Goal: Transaction & Acquisition: Purchase product/service

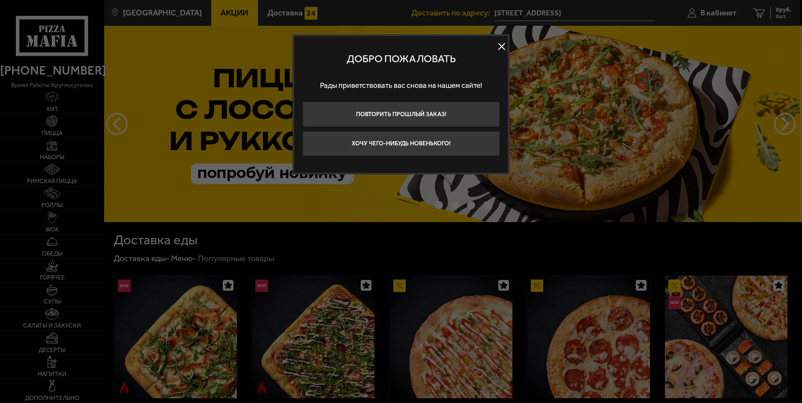
click at [499, 45] on button at bounding box center [501, 46] width 13 height 13
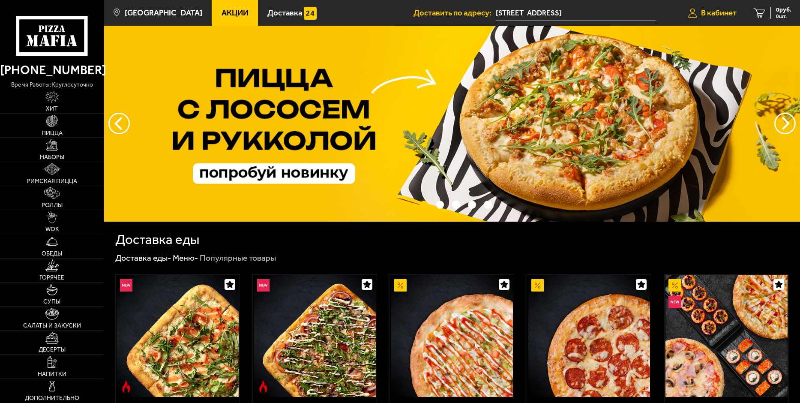
click at [714, 10] on span "В кабинет" at bounding box center [719, 13] width 36 height 8
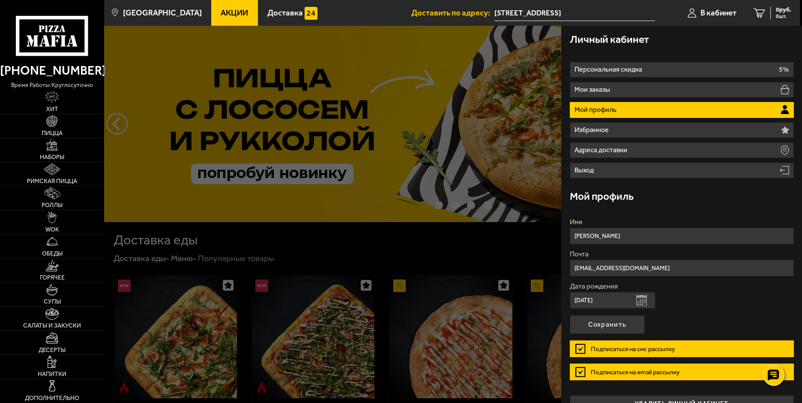
click at [442, 126] on div at bounding box center [505, 227] width 802 height 403
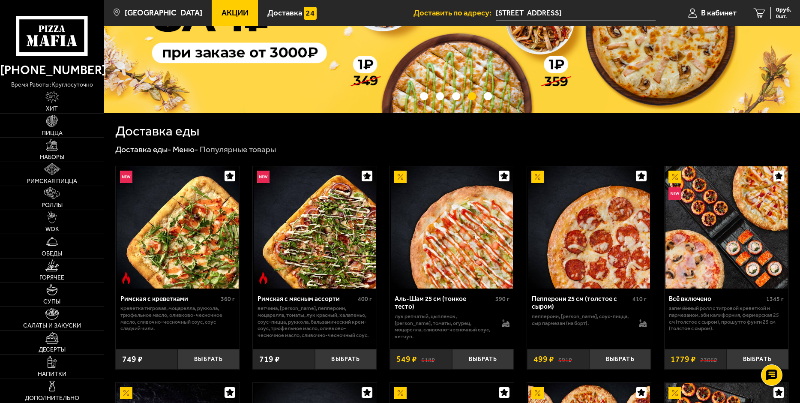
scroll to position [128, 0]
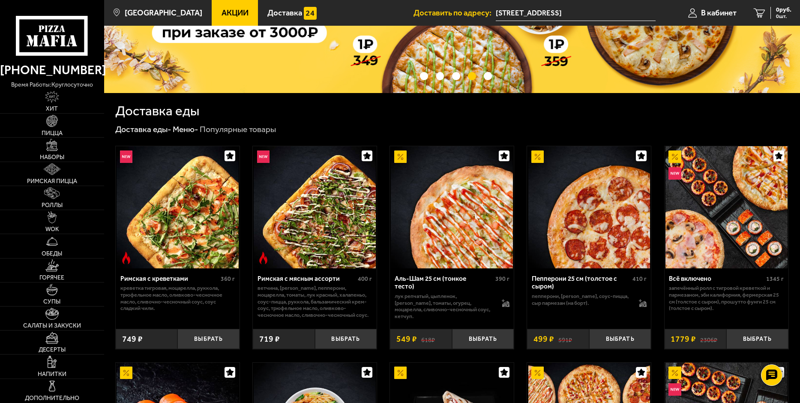
click at [325, 244] on img at bounding box center [315, 207] width 122 height 122
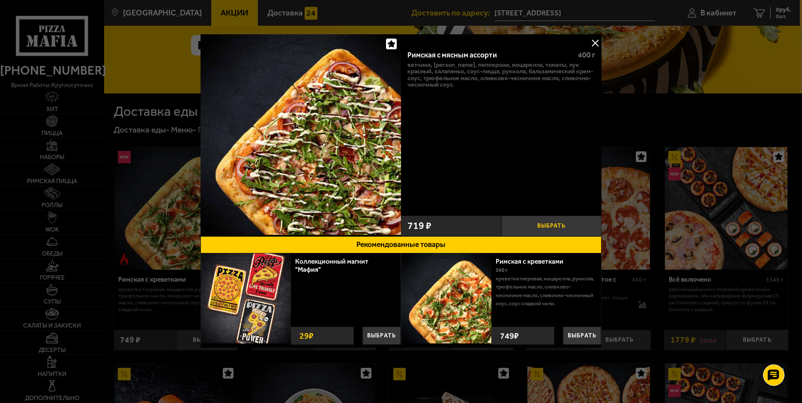
click at [546, 221] on button "Выбрать" at bounding box center [551, 225] width 100 height 21
click at [524, 224] on button "−" at bounding box center [517, 225] width 33 height 21
click at [597, 37] on button at bounding box center [594, 42] width 13 height 13
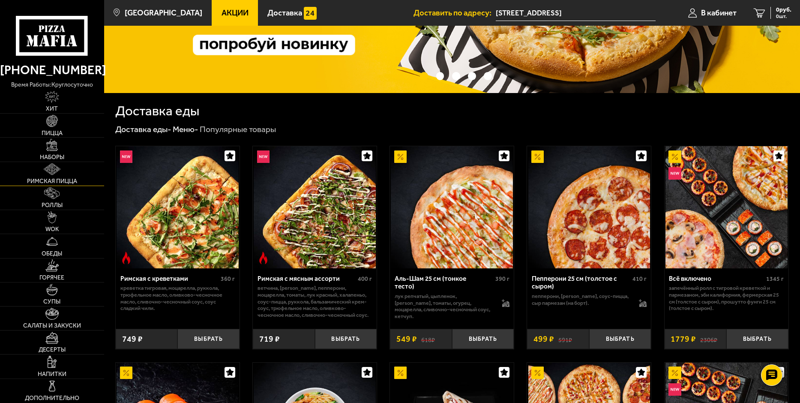
click at [50, 173] on img at bounding box center [52, 169] width 17 height 12
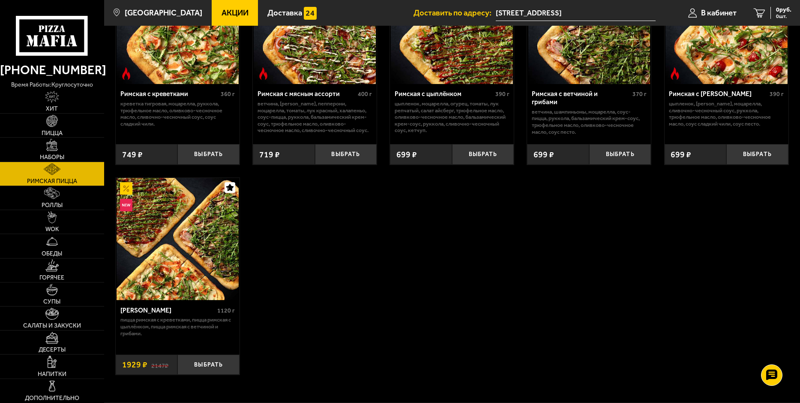
scroll to position [128, 0]
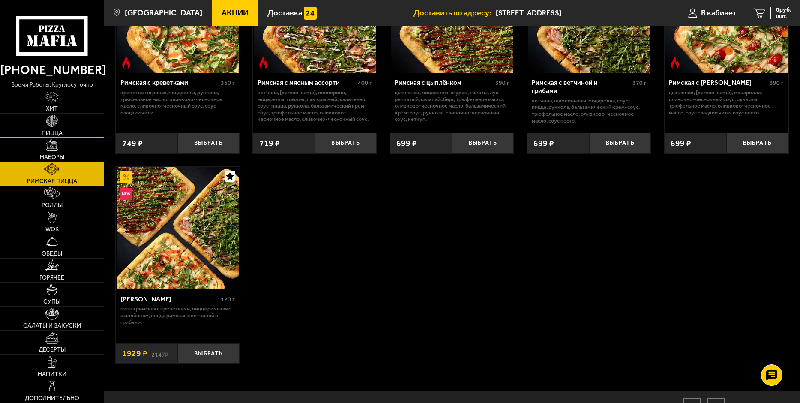
click at [46, 130] on span "Пицца" at bounding box center [52, 133] width 21 height 6
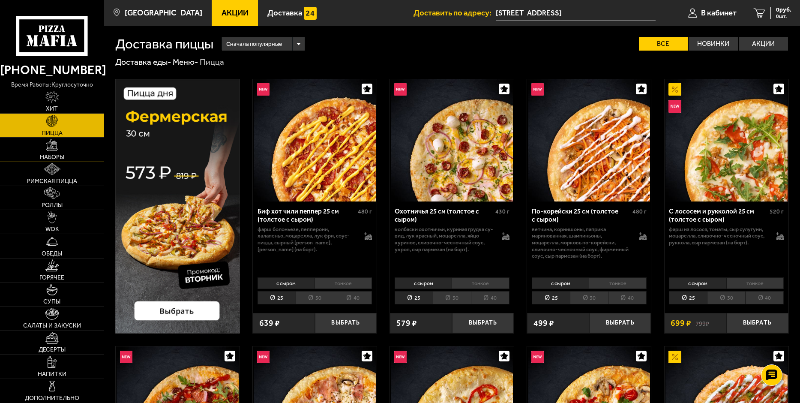
click at [54, 155] on span "Наборы" at bounding box center [52, 157] width 24 height 6
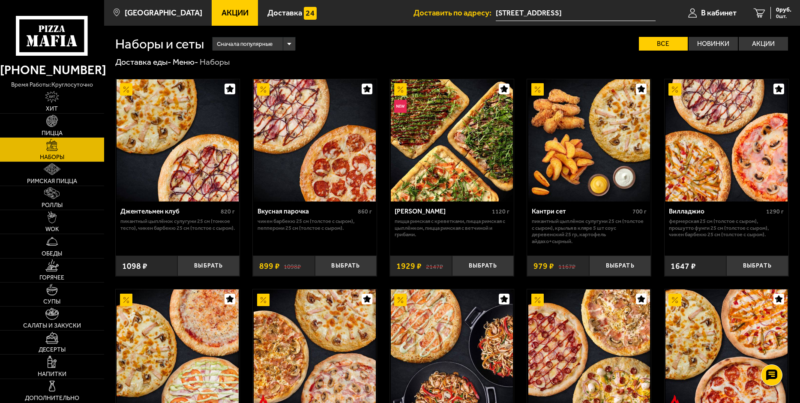
click at [289, 46] on div "Сначала популярные" at bounding box center [253, 43] width 82 height 13
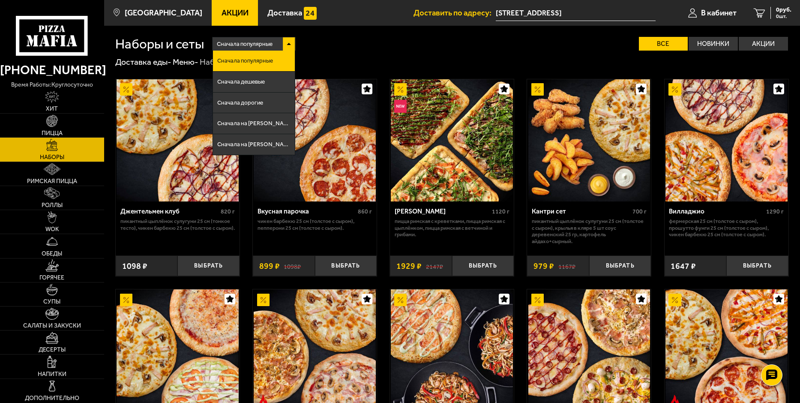
click at [289, 46] on div "Сначала популярные" at bounding box center [253, 43] width 82 height 13
